Goal: Contribute content

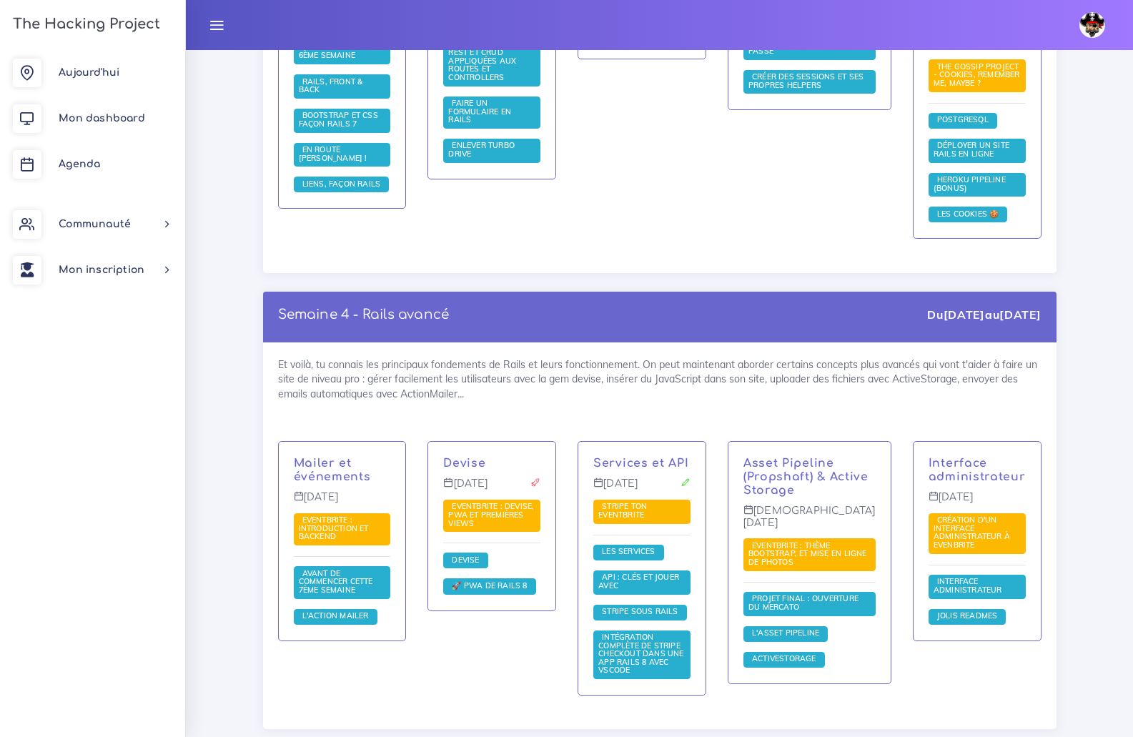
scroll to position [3146, 0]
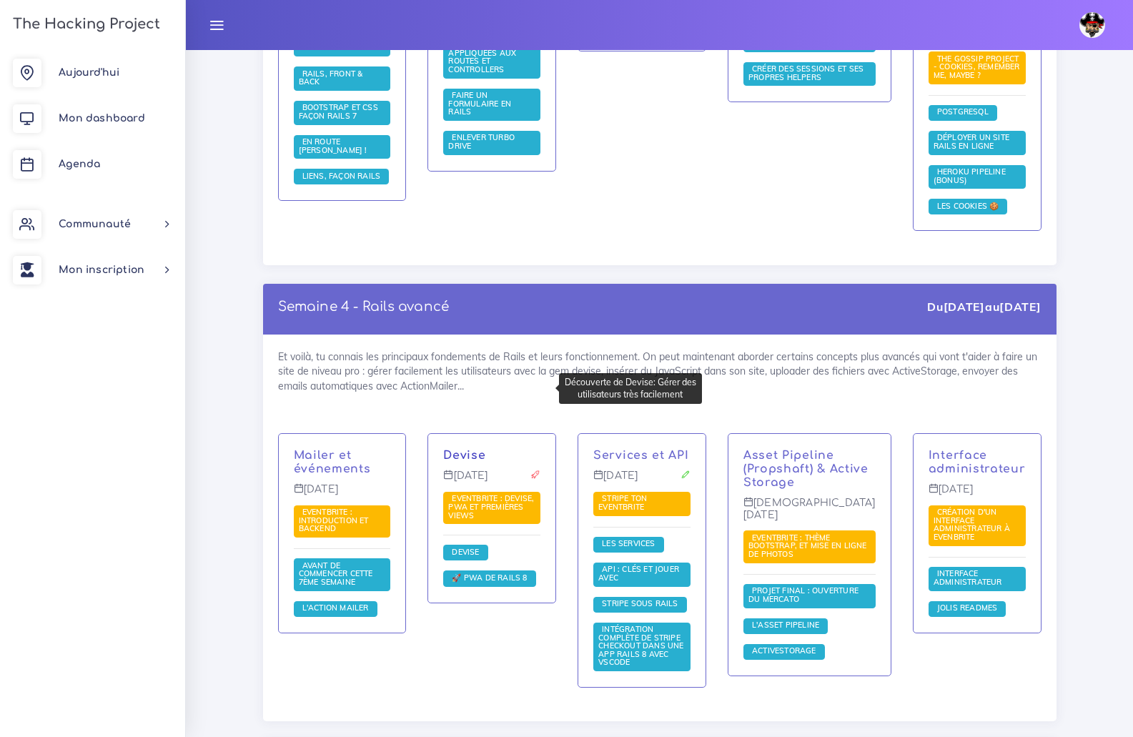
click at [470, 449] on link "Devise" at bounding box center [464, 455] width 42 height 13
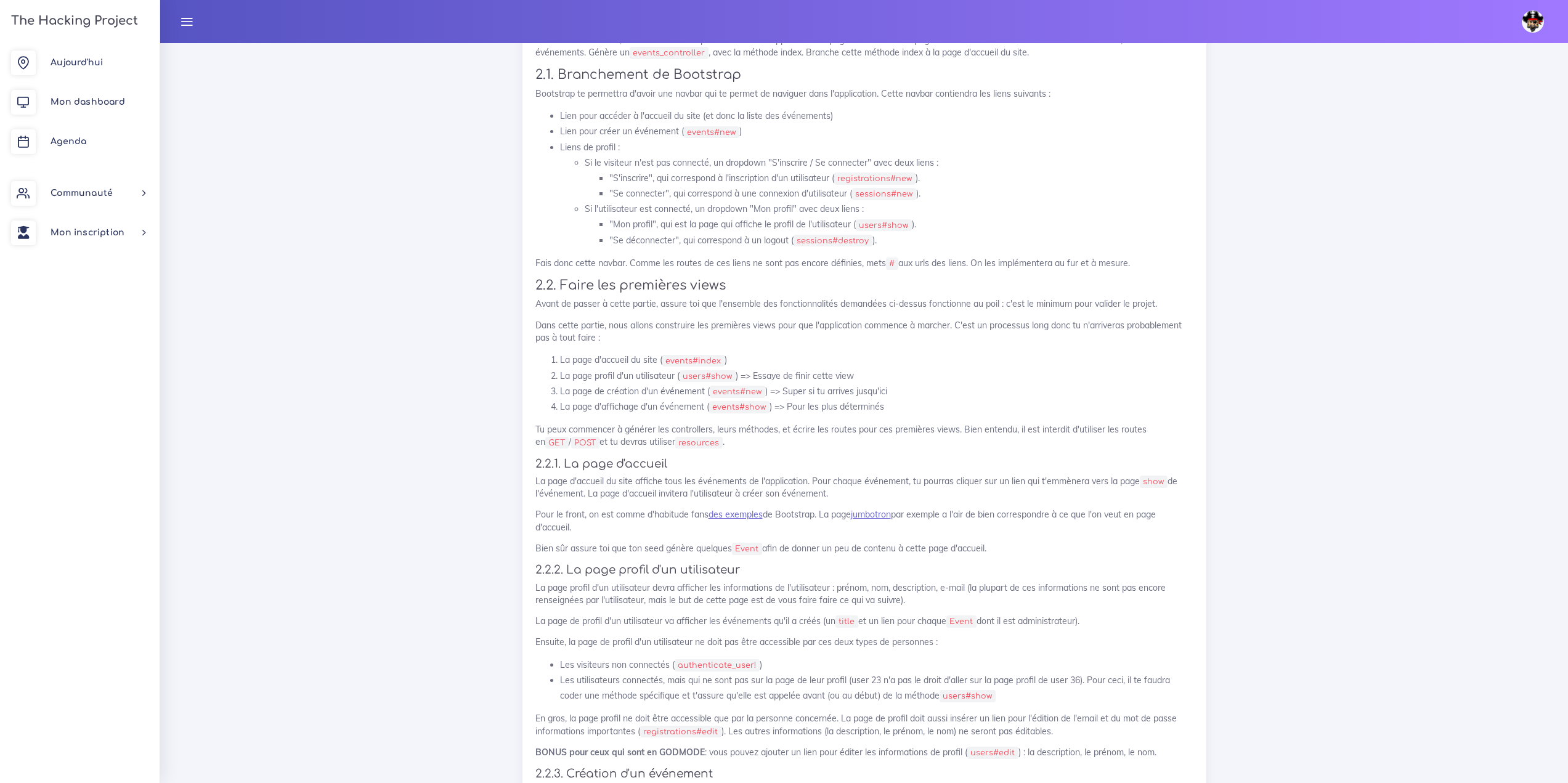
scroll to position [1293, 0]
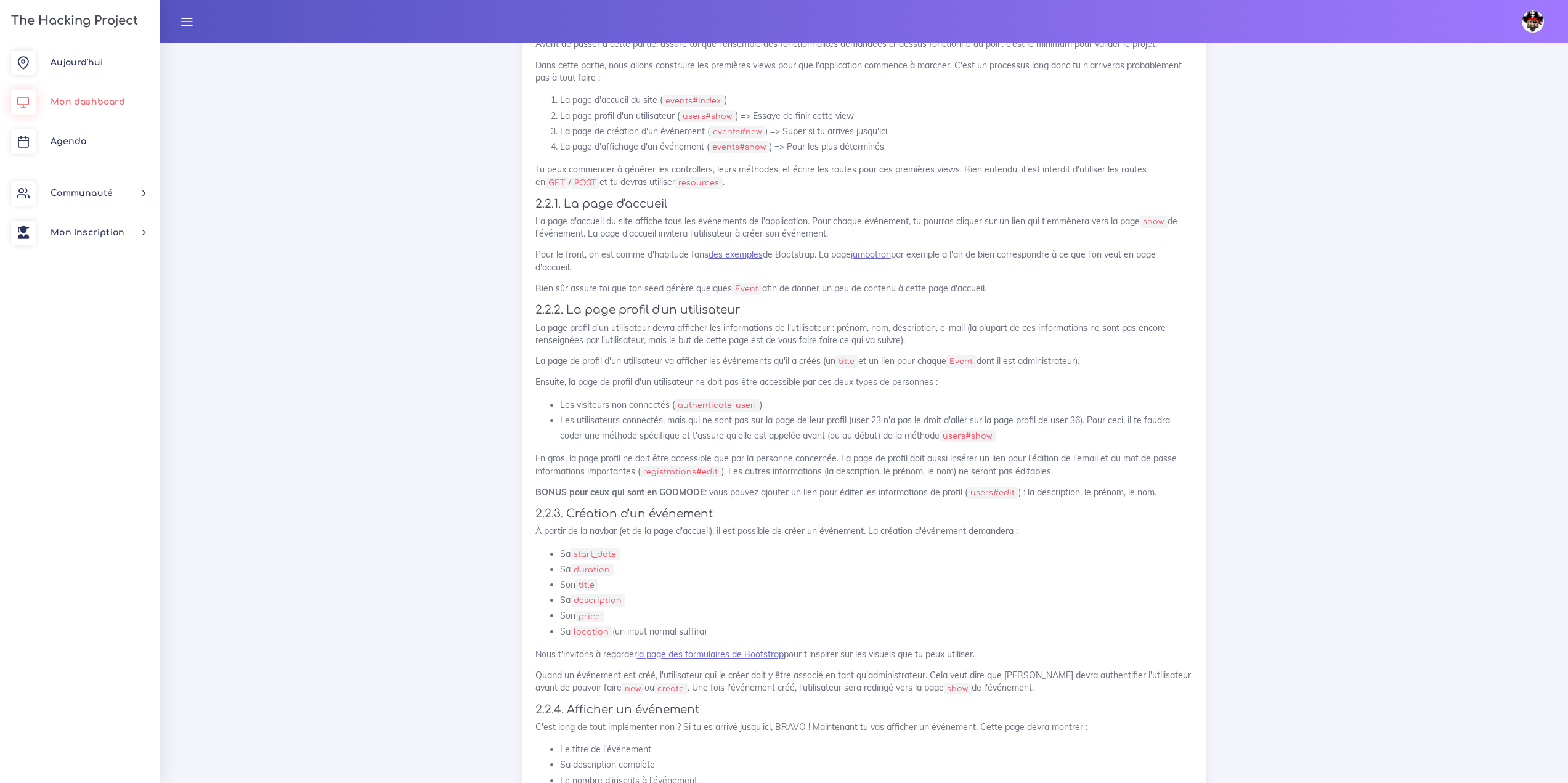
click at [88, 102] on span "Mon dashboard" at bounding box center [88, 102] width 75 height 9
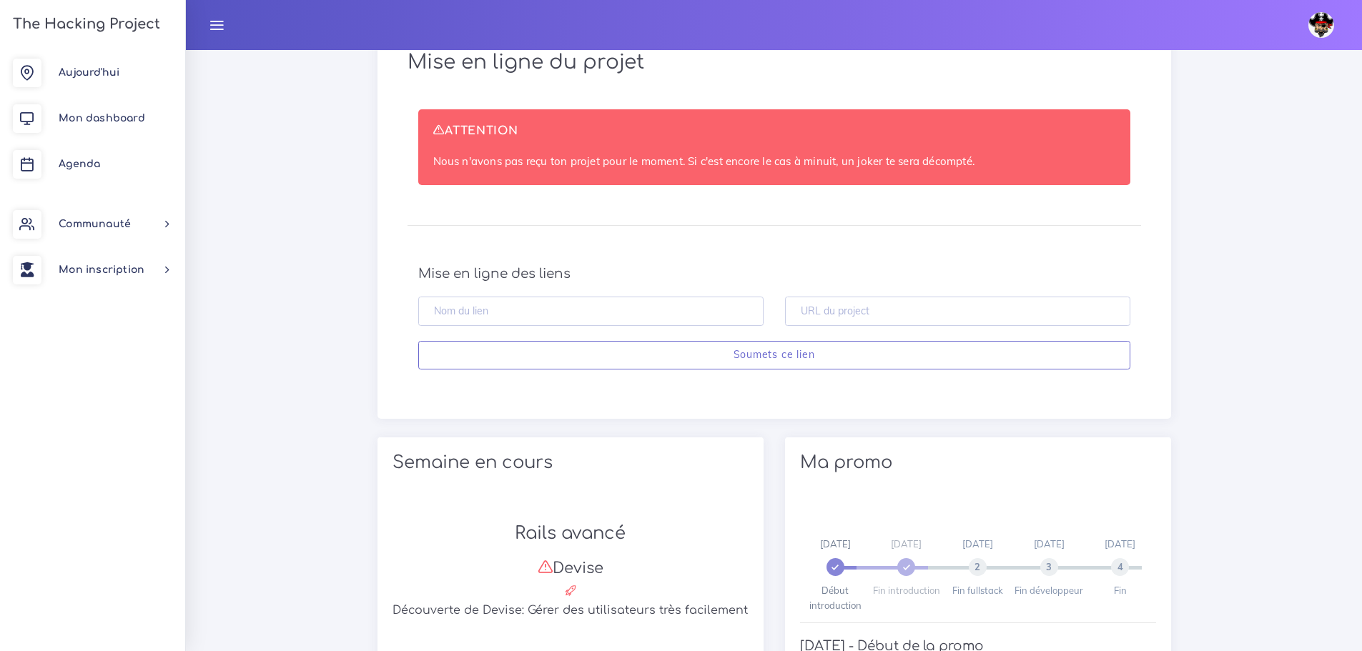
scroll to position [529, 0]
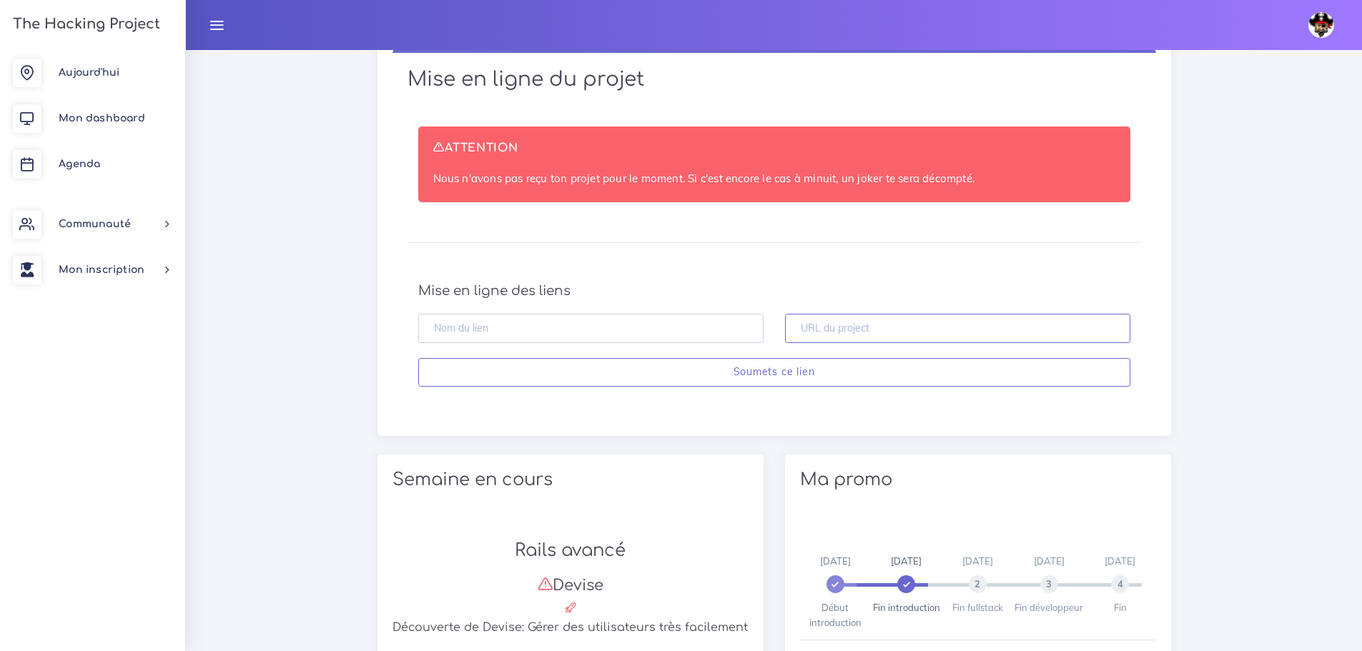
drag, startPoint x: 962, startPoint y: 320, endPoint x: 942, endPoint y: 337, distance: 26.4
click at [962, 320] on input "text" at bounding box center [957, 328] width 345 height 29
click at [942, 337] on input "text" at bounding box center [957, 328] width 345 height 29
paste input "https://github.com/Madzy27-Ys/THP-W7-D1-5-EventBrite"
type input "https://github.com/Madzy27-Ys/THP-W7-D1-5-EventBrite"
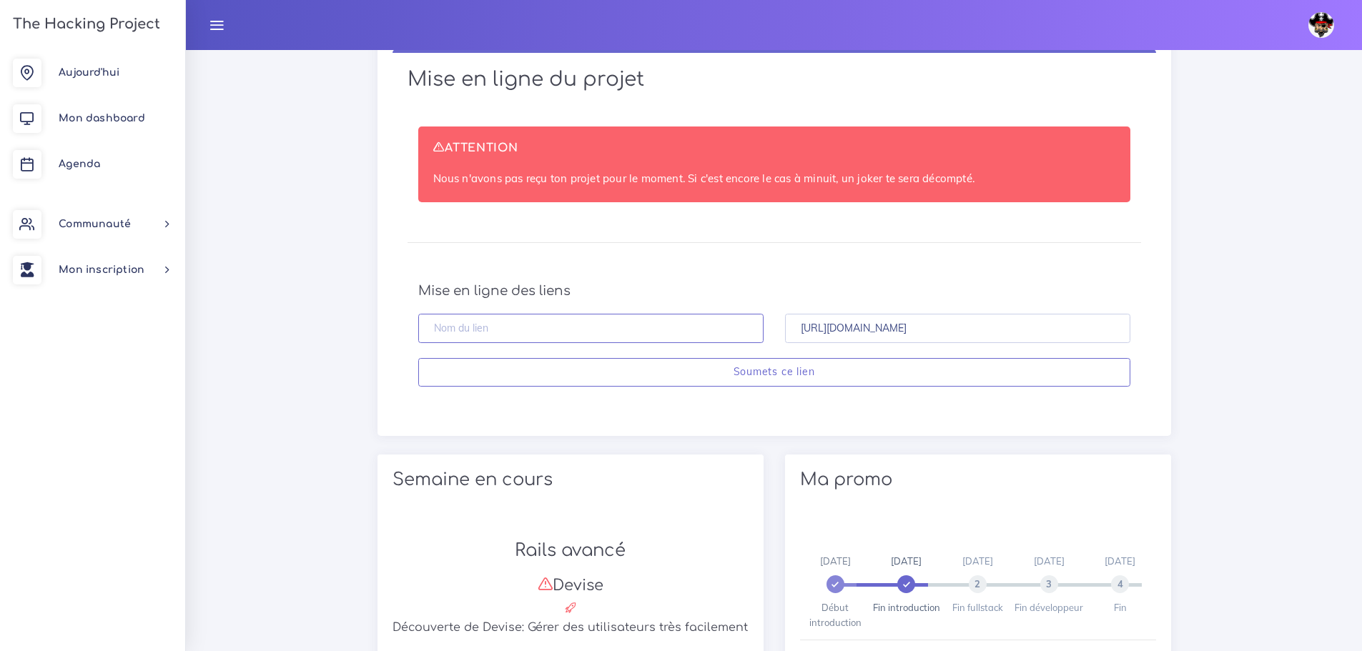
click at [627, 330] on input "text" at bounding box center [590, 328] width 345 height 29
type input "E"
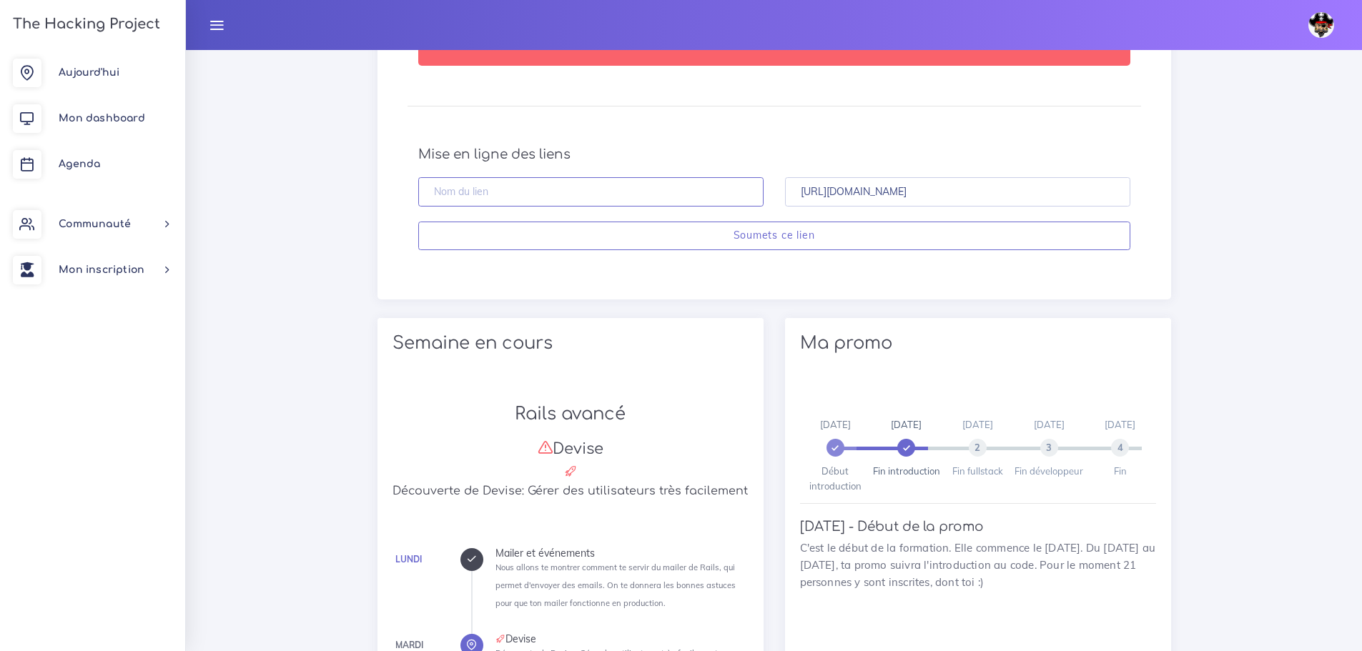
scroll to position [386, 0]
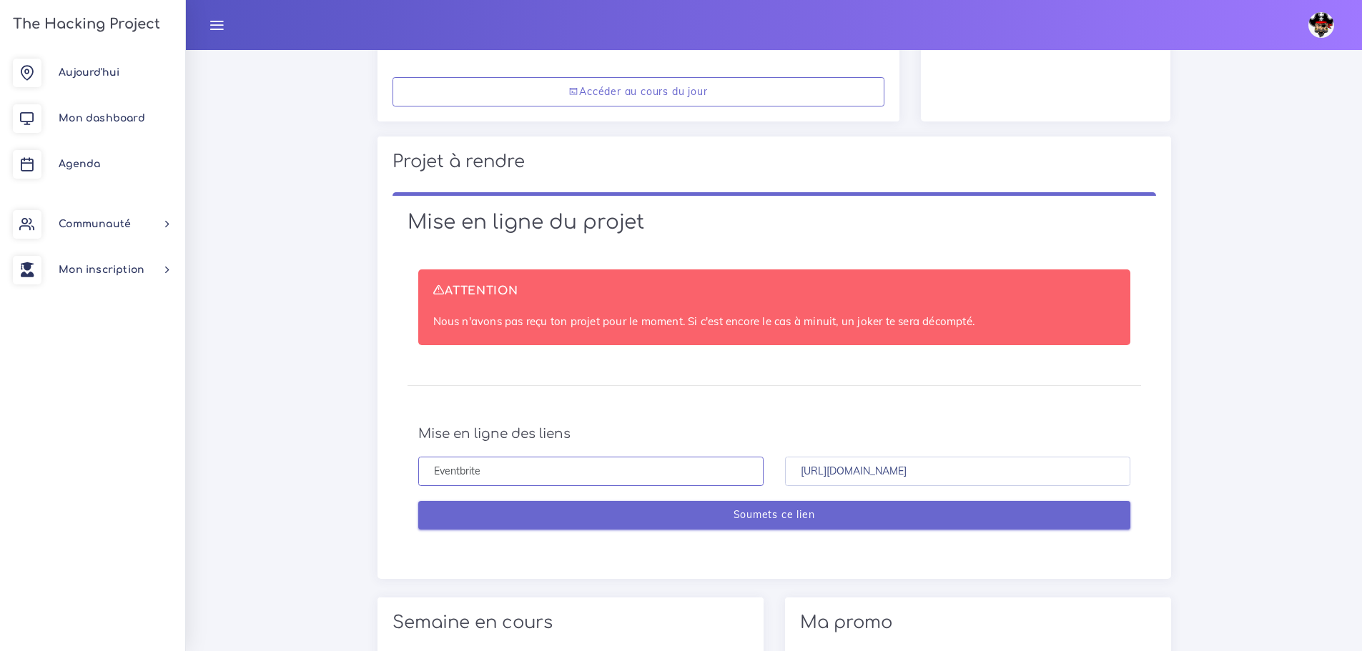
type input "Eventbrite"
click at [658, 516] on input "Soumets ce lien" at bounding box center [774, 515] width 712 height 29
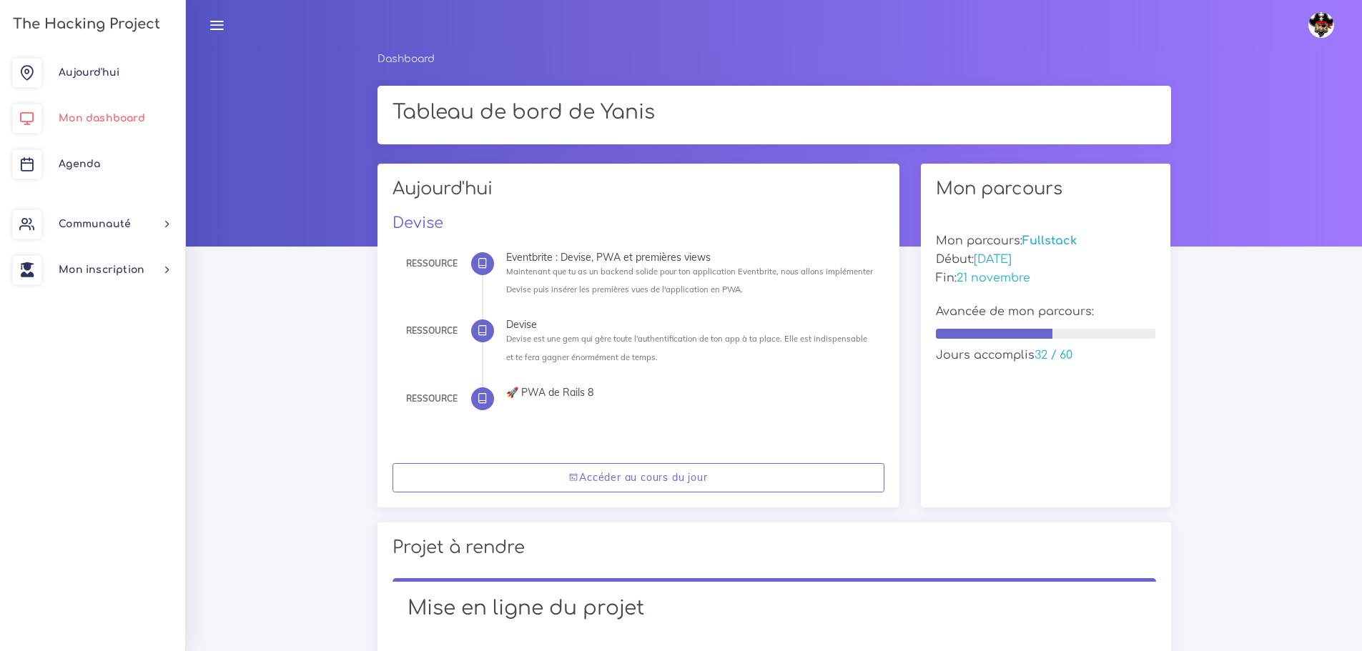
scroll to position [386, 0]
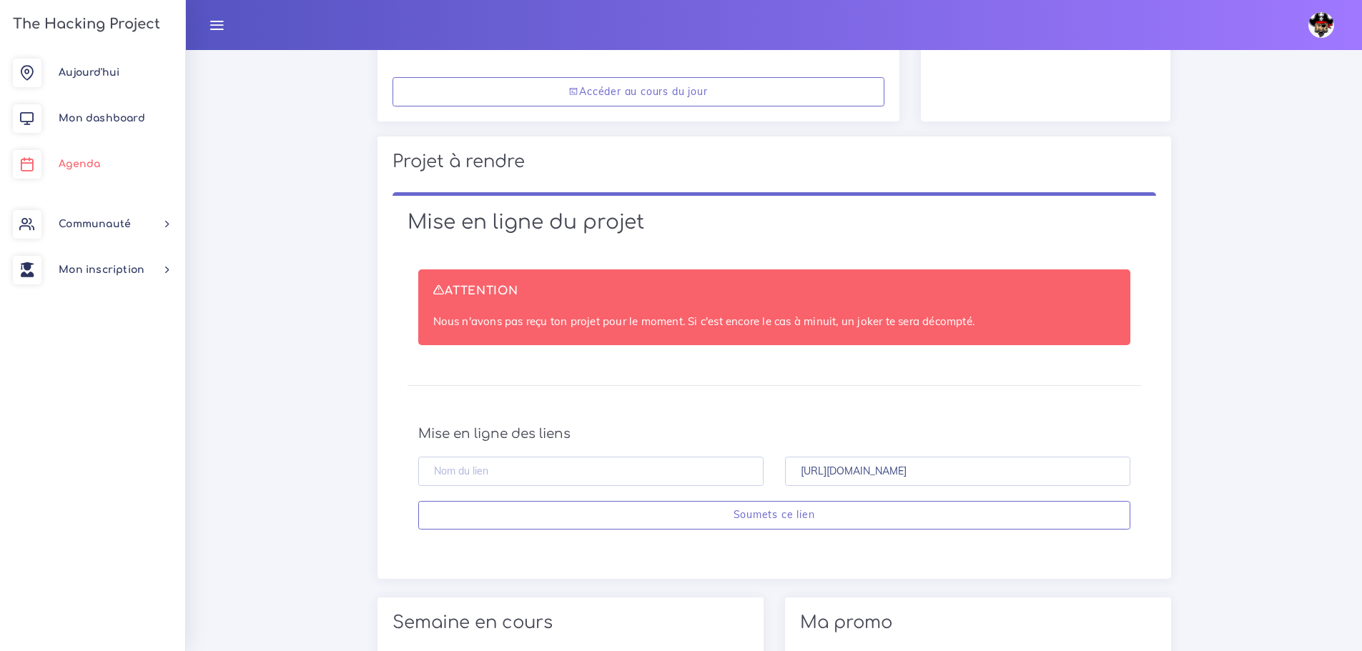
click at [64, 162] on span "Agenda" at bounding box center [79, 164] width 41 height 11
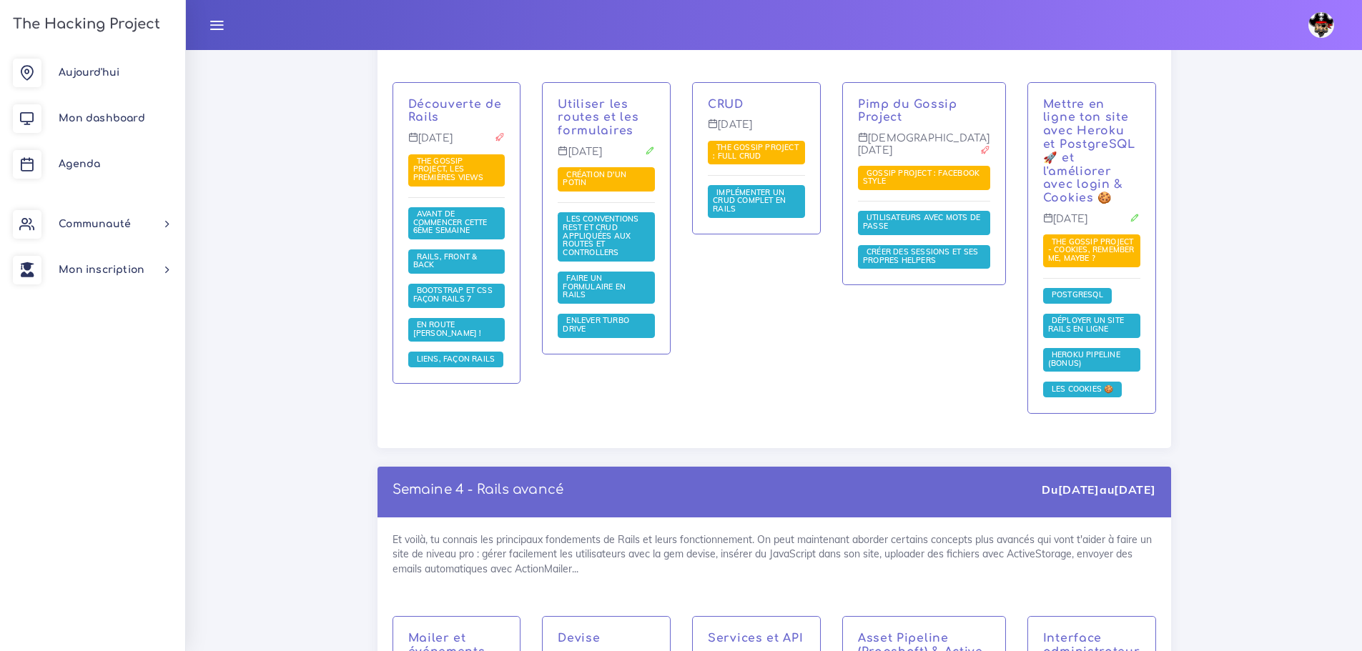
scroll to position [3289, 0]
